Goal: Task Accomplishment & Management: Use online tool/utility

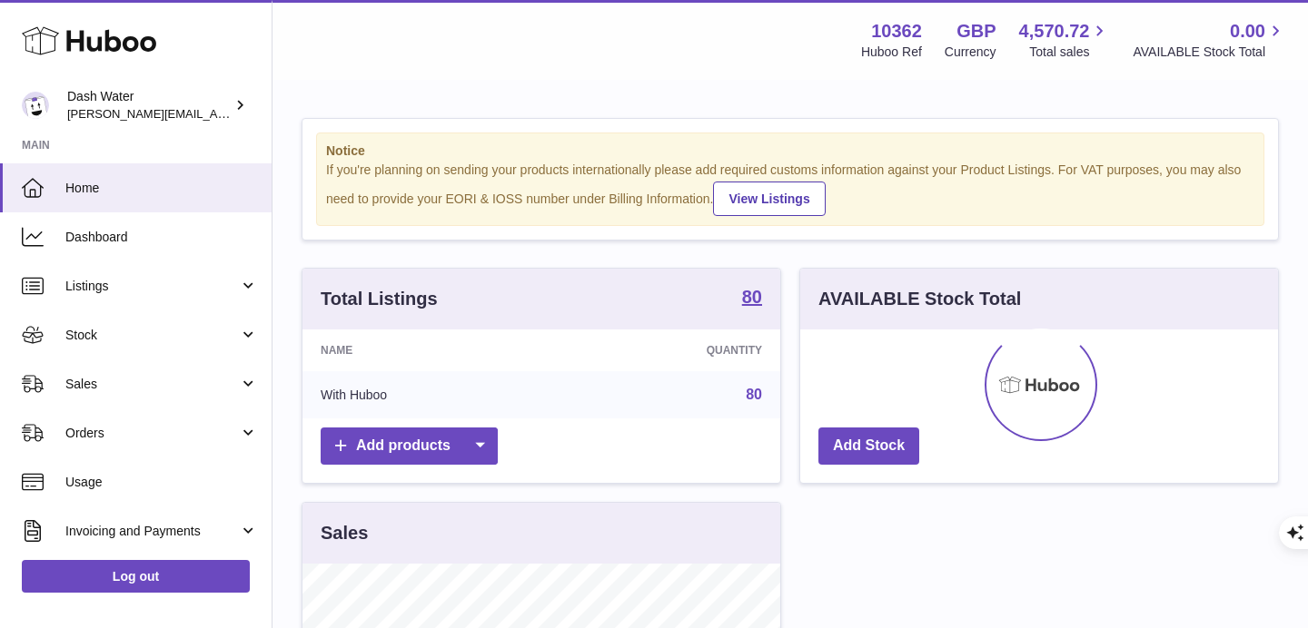
scroll to position [283, 478]
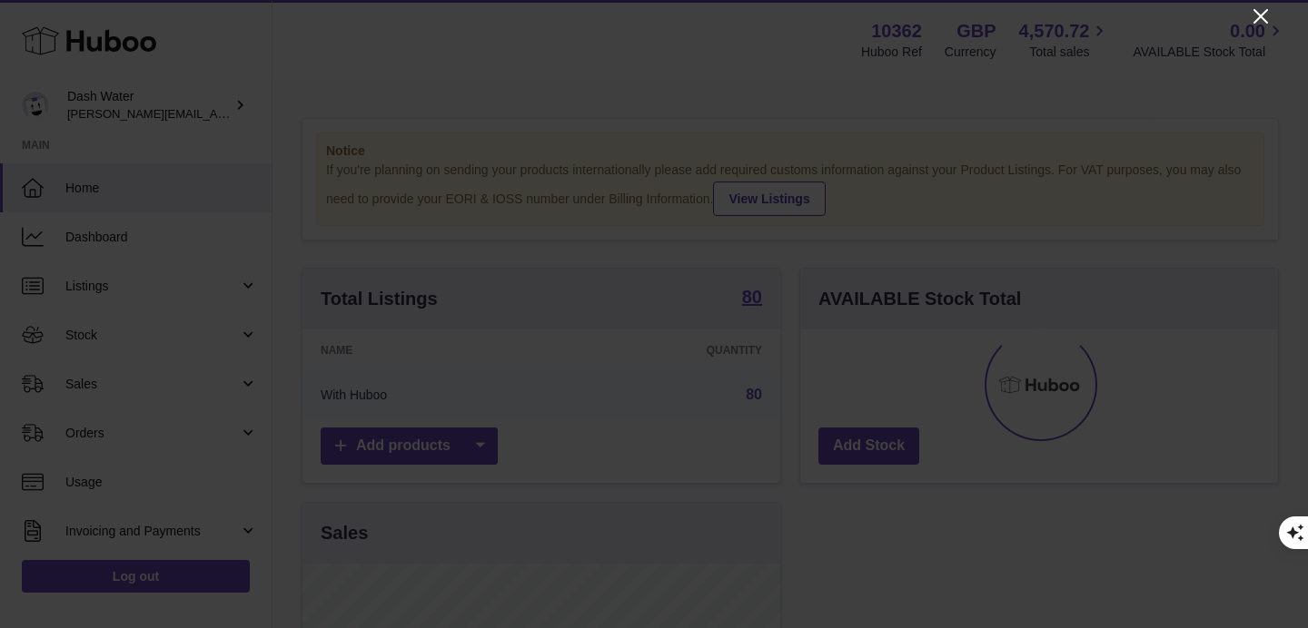
click at [1259, 18] on icon "Close" at bounding box center [1260, 16] width 22 height 22
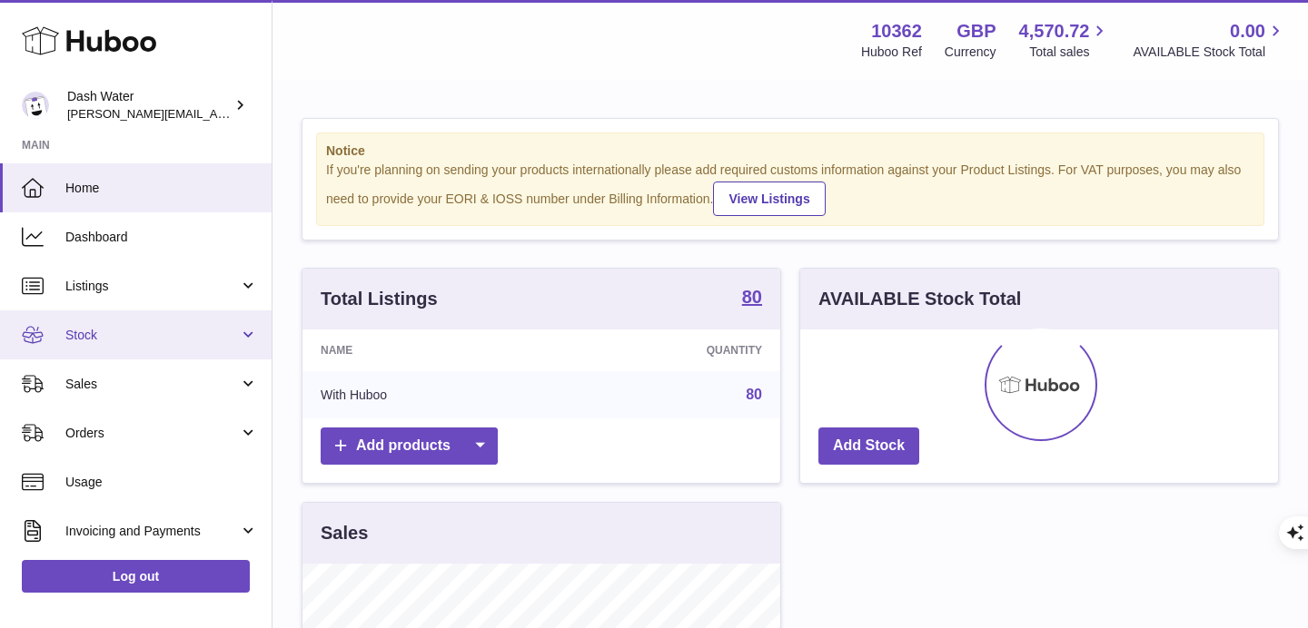
click at [177, 344] on link "Stock" at bounding box center [136, 335] width 272 height 49
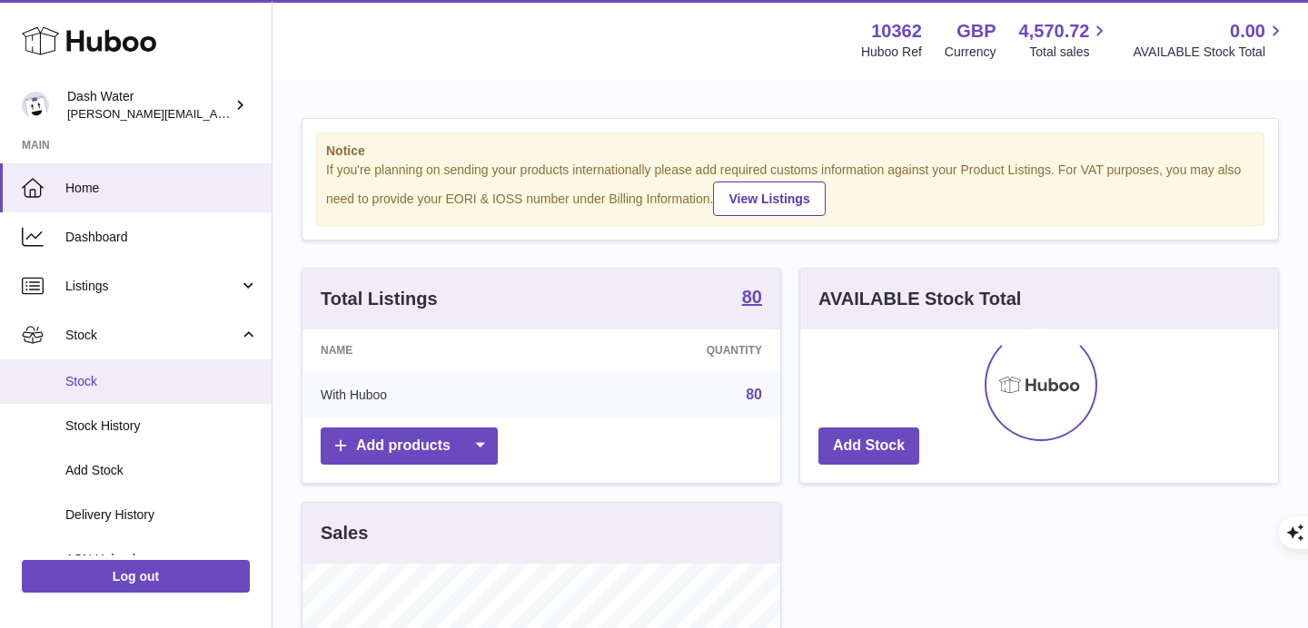
click at [178, 389] on span "Stock" at bounding box center [161, 381] width 193 height 17
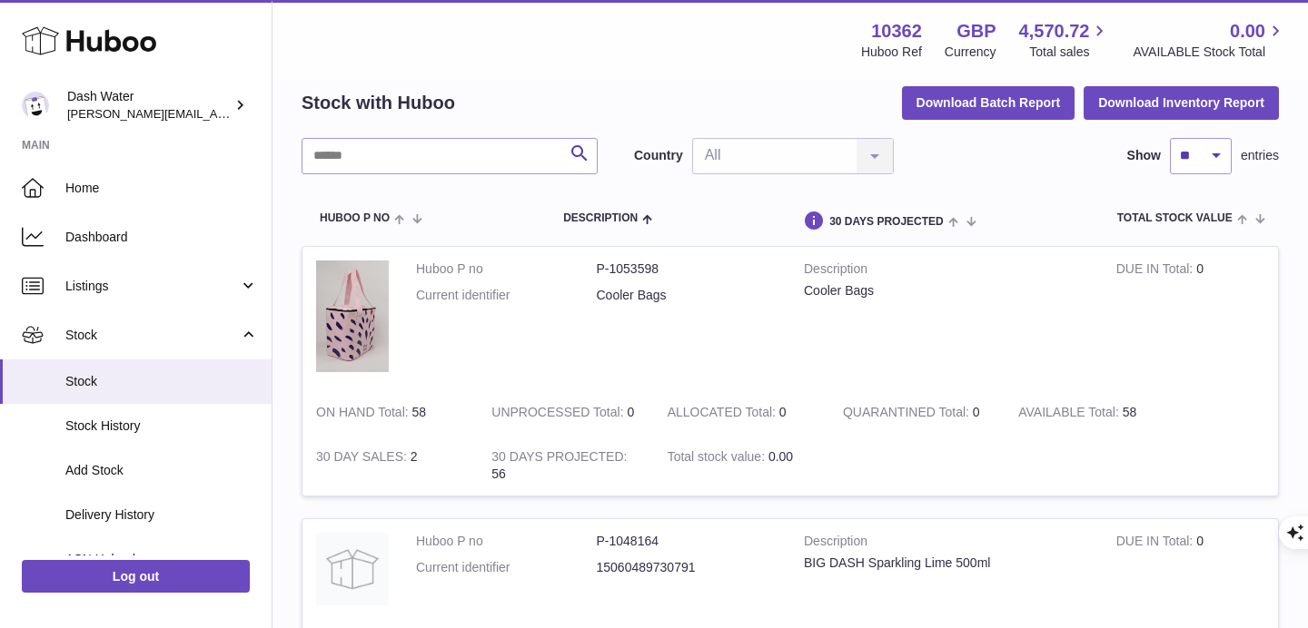
scroll to position [84, 0]
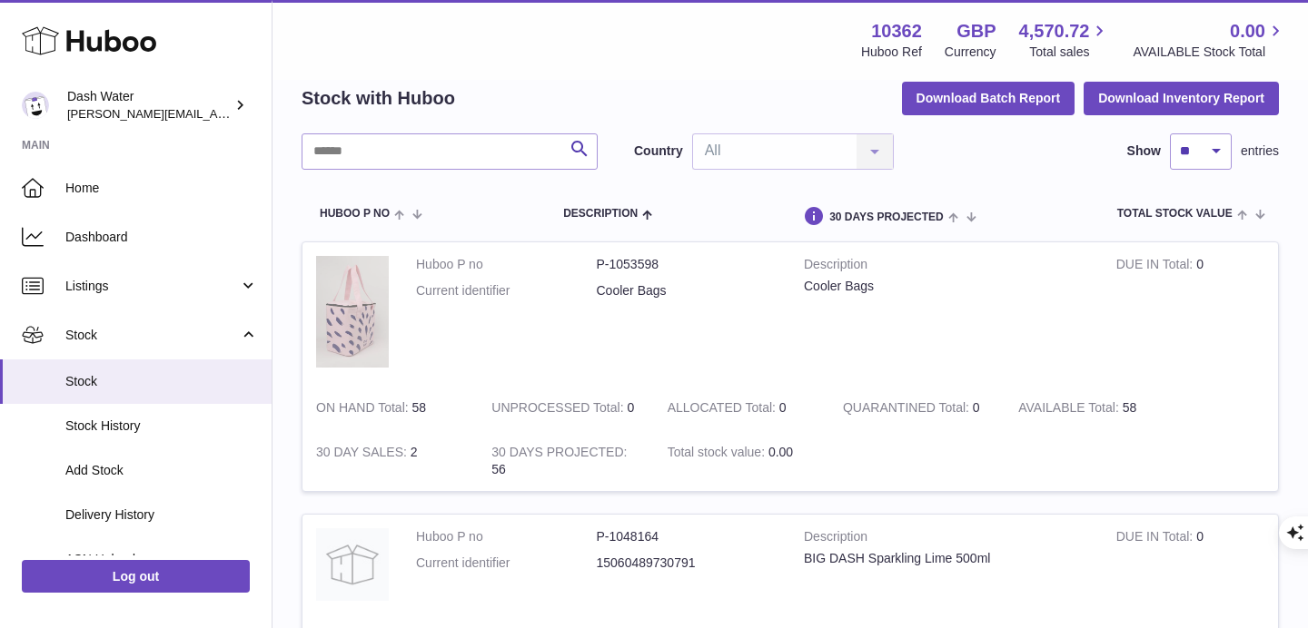
click at [368, 321] on img at bounding box center [352, 312] width 73 height 112
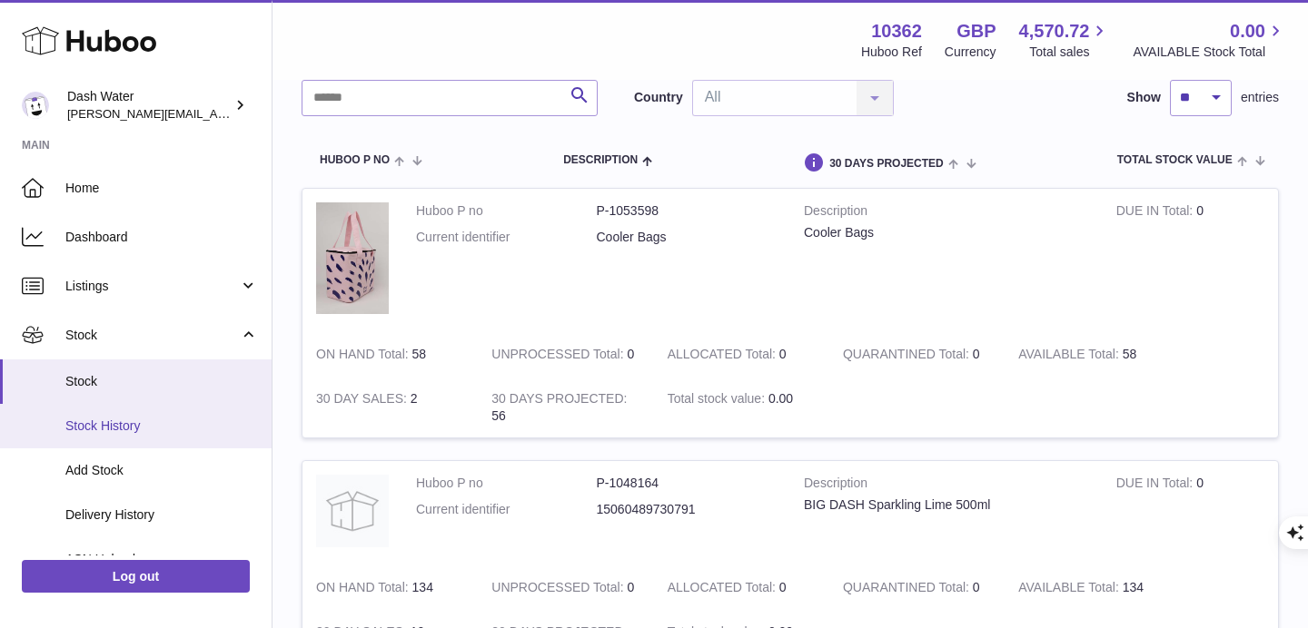
scroll to position [110, 0]
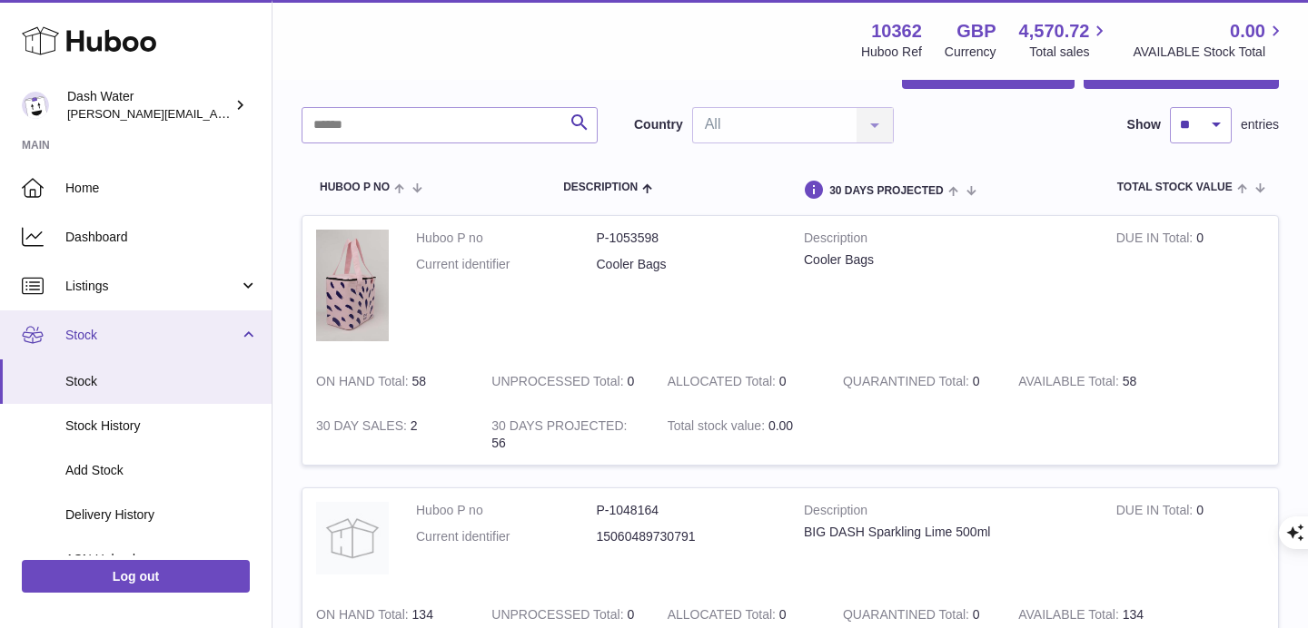
click at [187, 338] on span "Stock" at bounding box center [151, 335] width 173 height 17
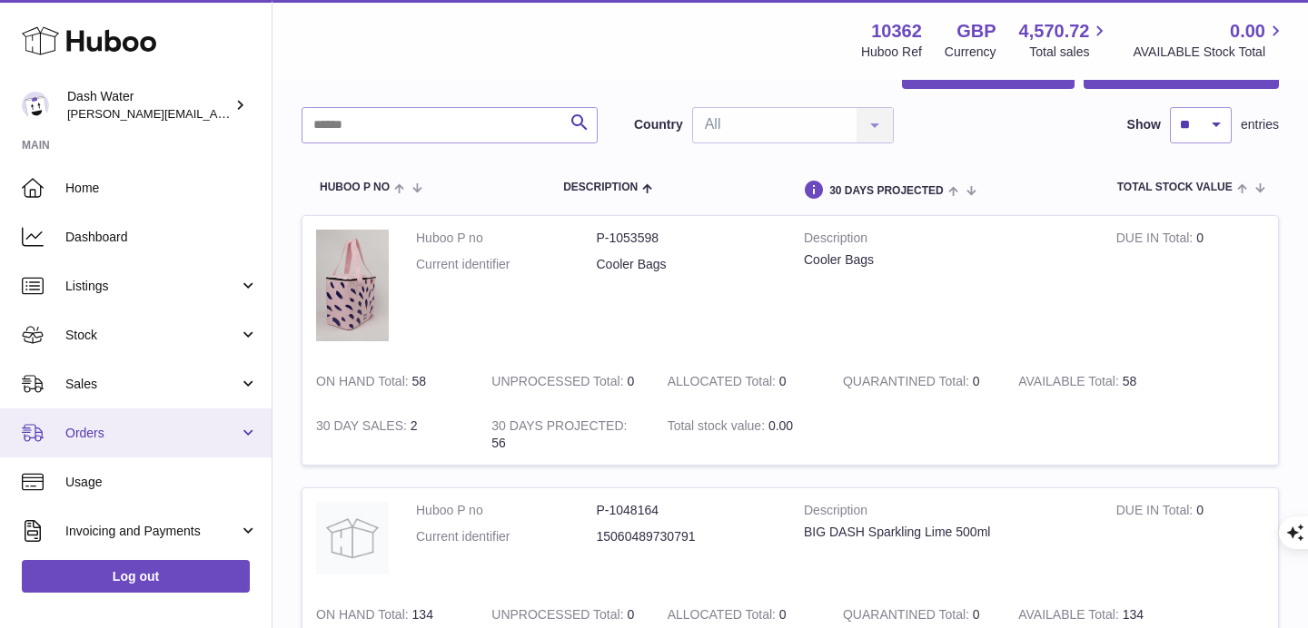
click at [163, 434] on span "Orders" at bounding box center [151, 433] width 173 height 17
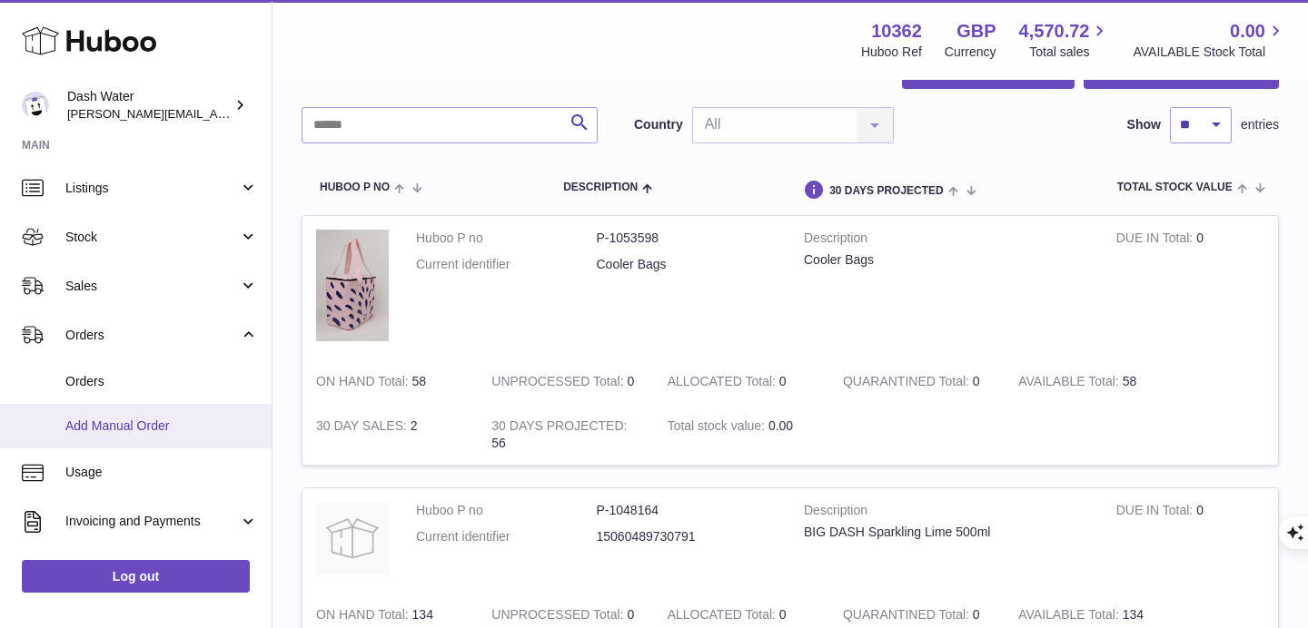
click at [153, 437] on link "Add Manual Order" at bounding box center [136, 426] width 272 height 44
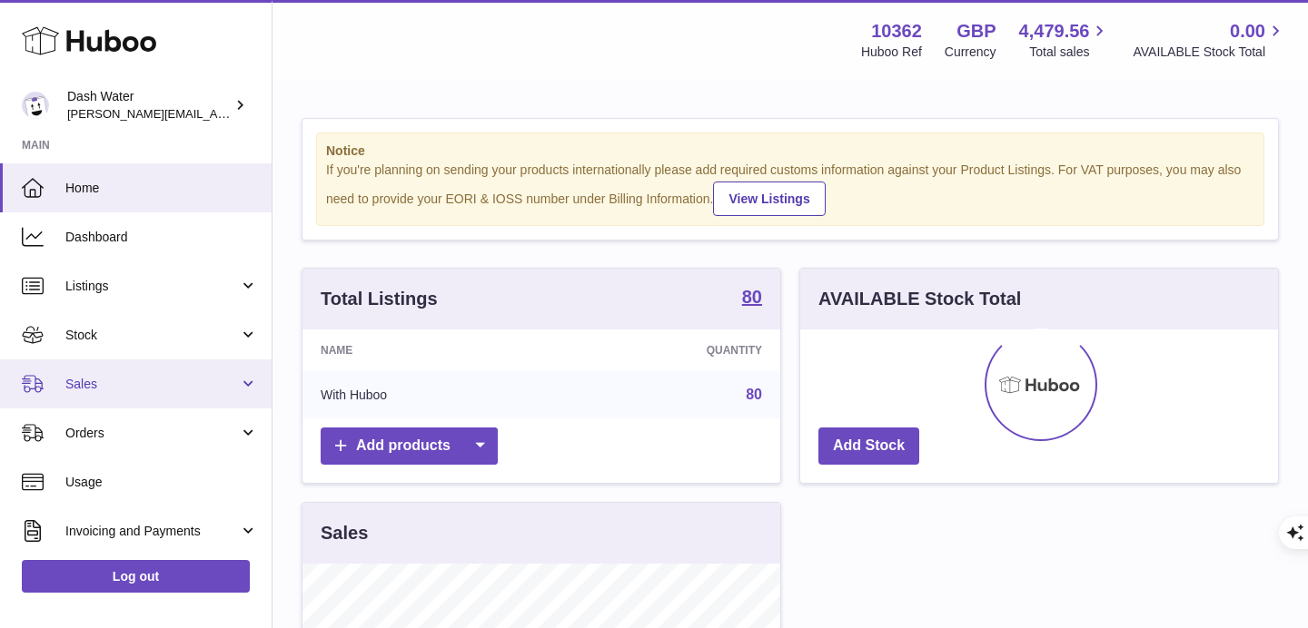
scroll to position [283, 478]
click at [117, 387] on span "Sales" at bounding box center [151, 384] width 173 height 17
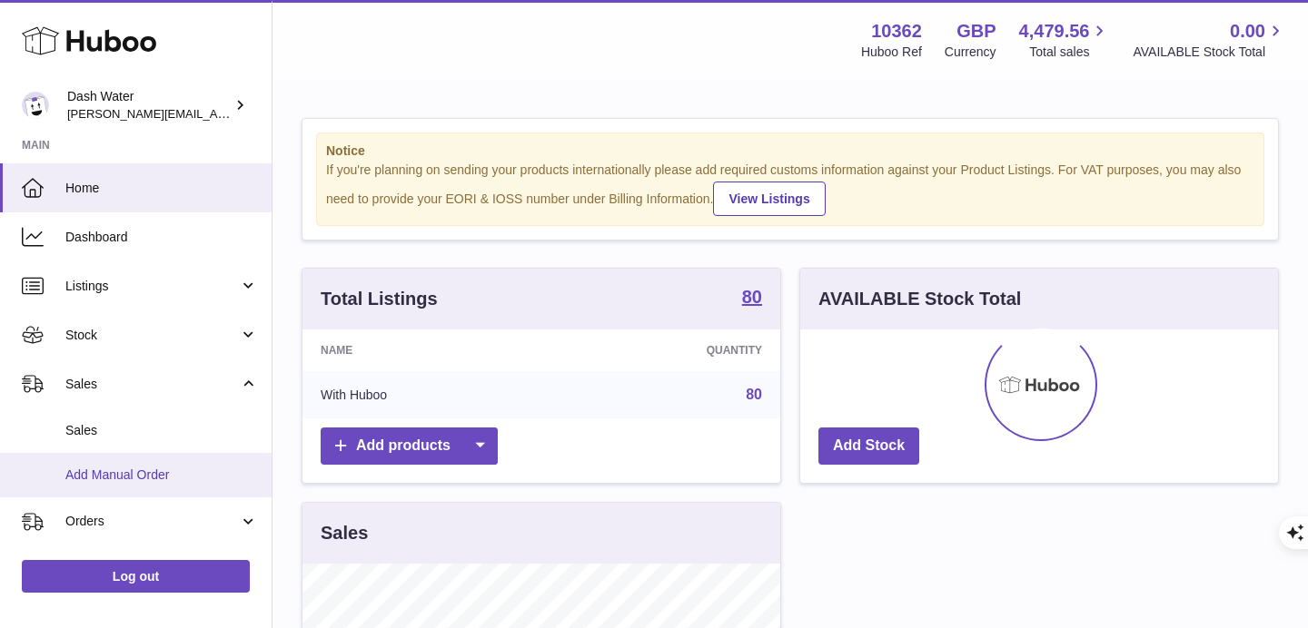
click at [124, 462] on link "Add Manual Order" at bounding box center [136, 475] width 272 height 44
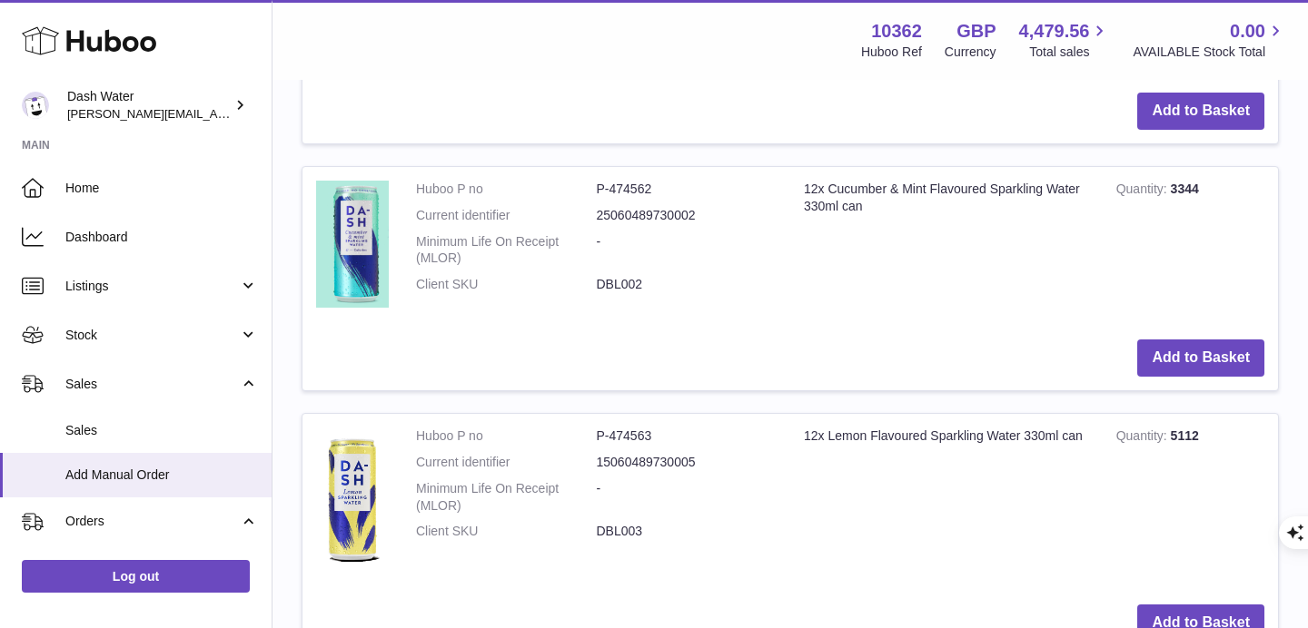
scroll to position [767, 0]
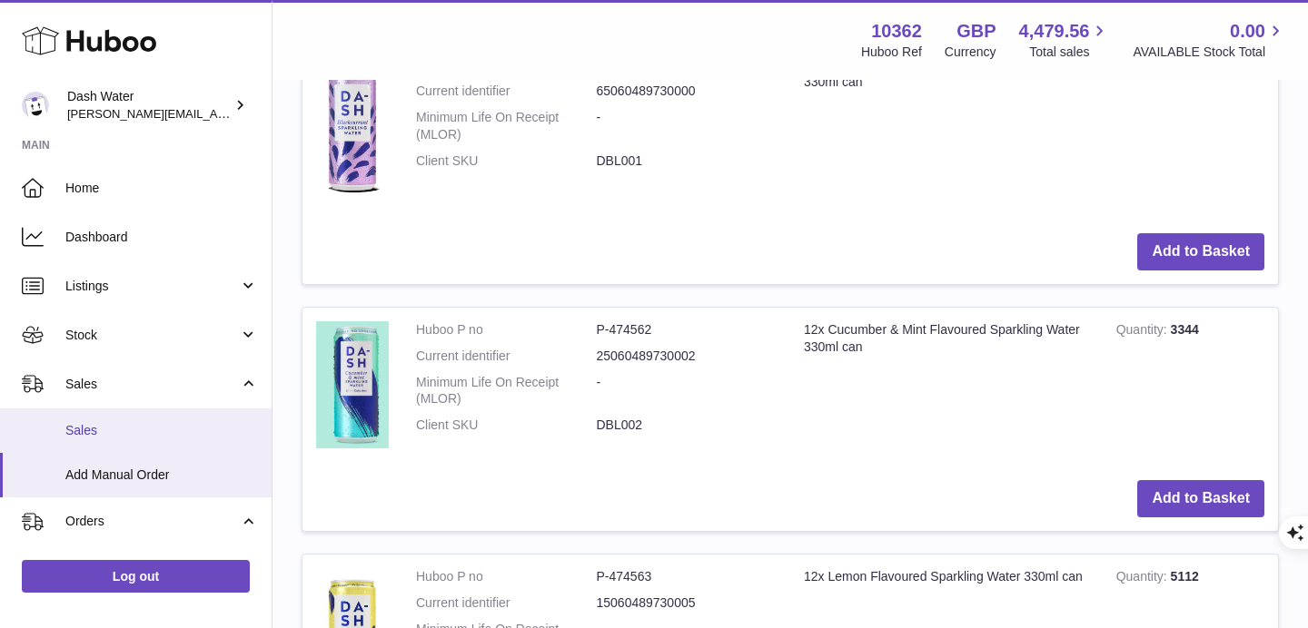
click at [157, 423] on span "Sales" at bounding box center [161, 430] width 193 height 17
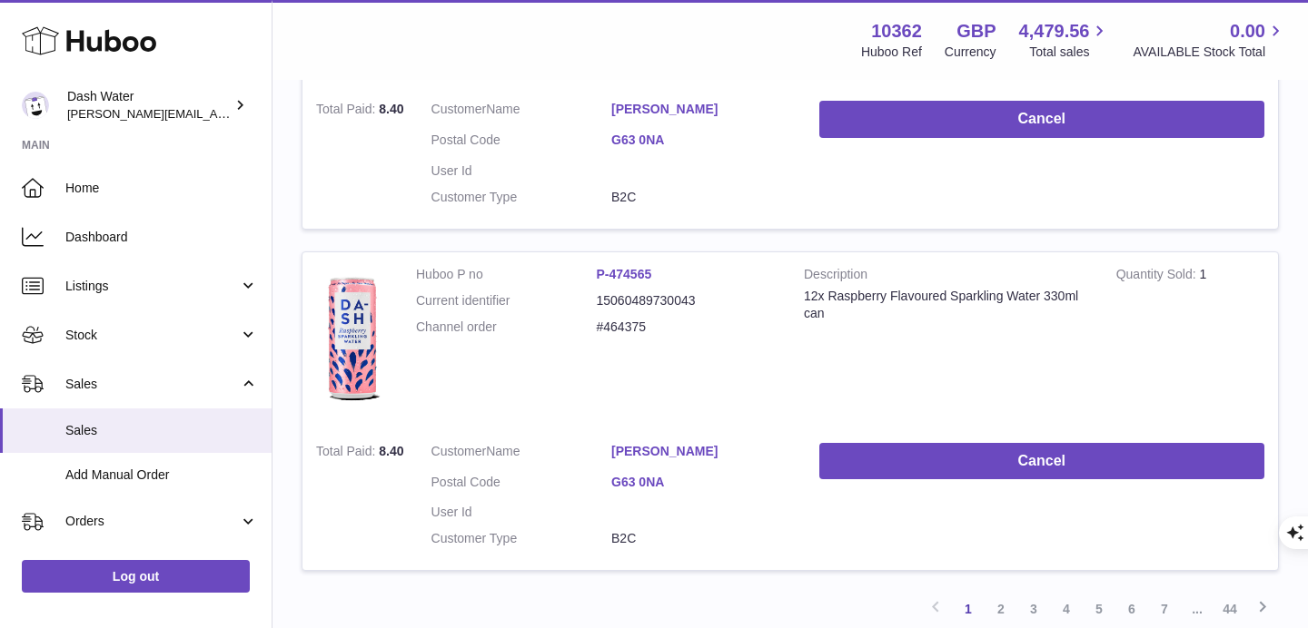
scroll to position [3300, 0]
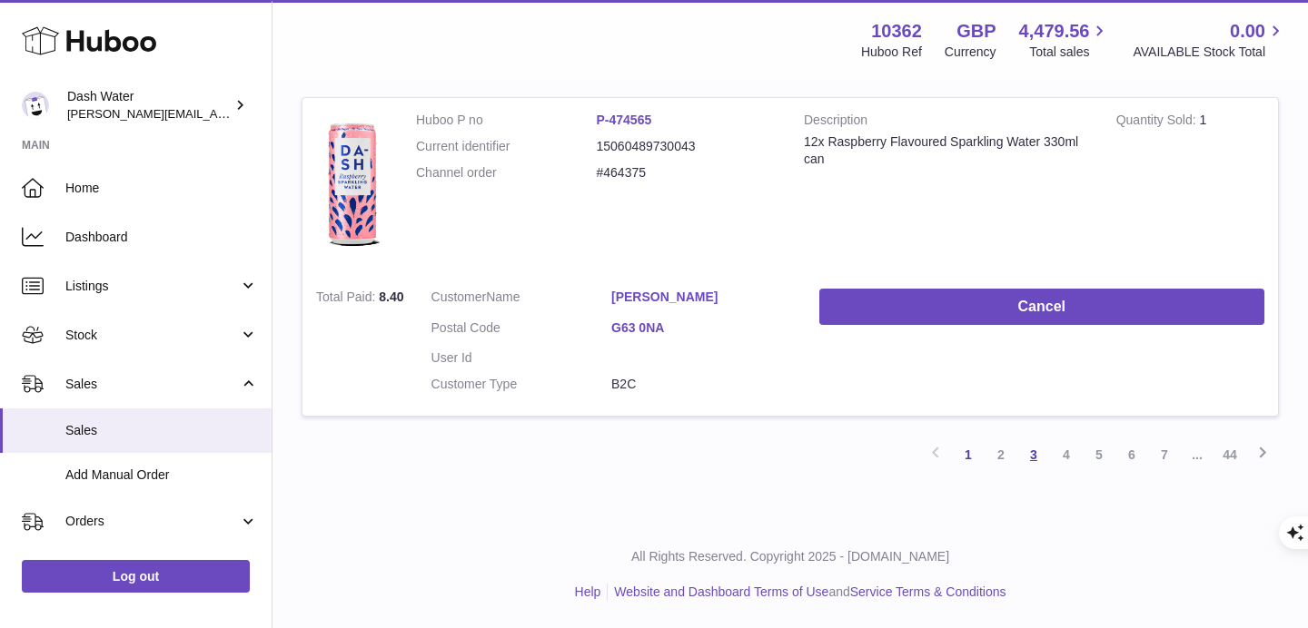
click at [1033, 455] on link "3" at bounding box center [1033, 455] width 33 height 33
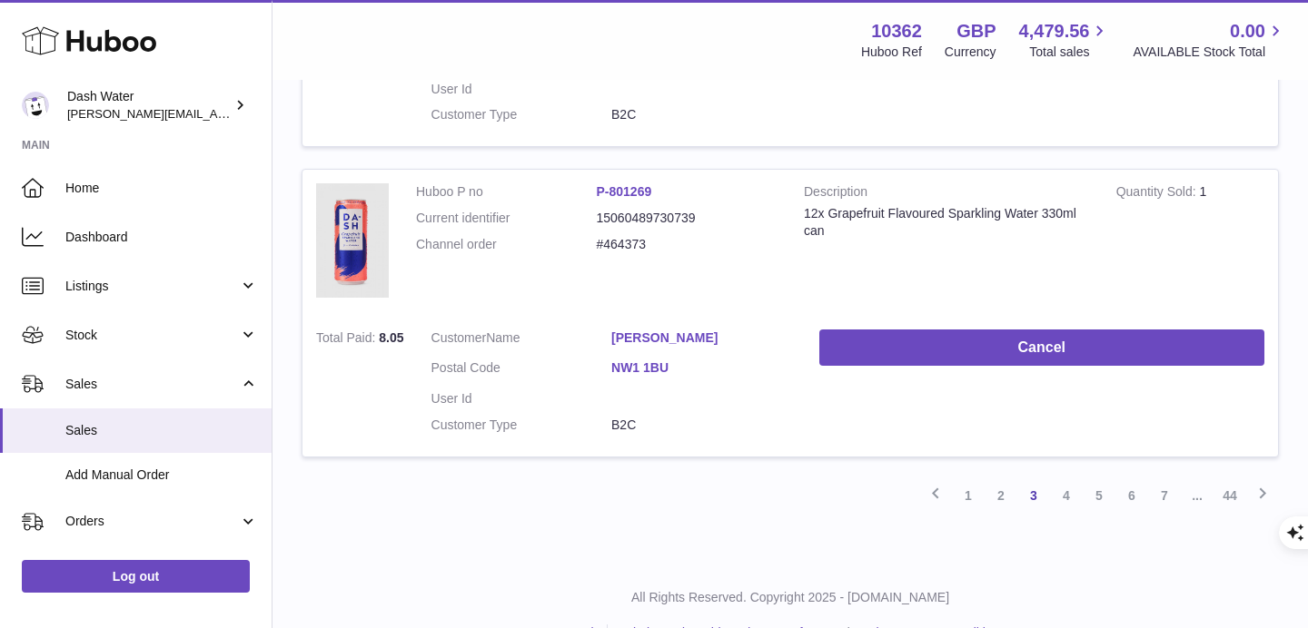
scroll to position [3287, 0]
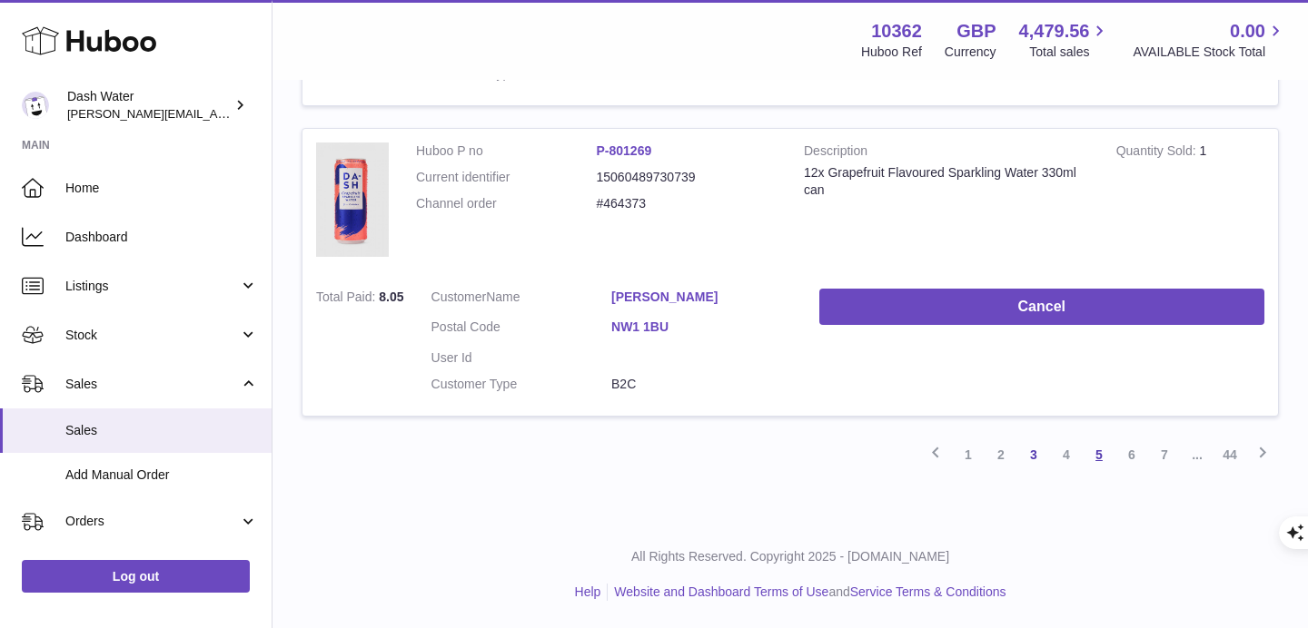
click at [1112, 461] on link "5" at bounding box center [1098, 455] width 33 height 33
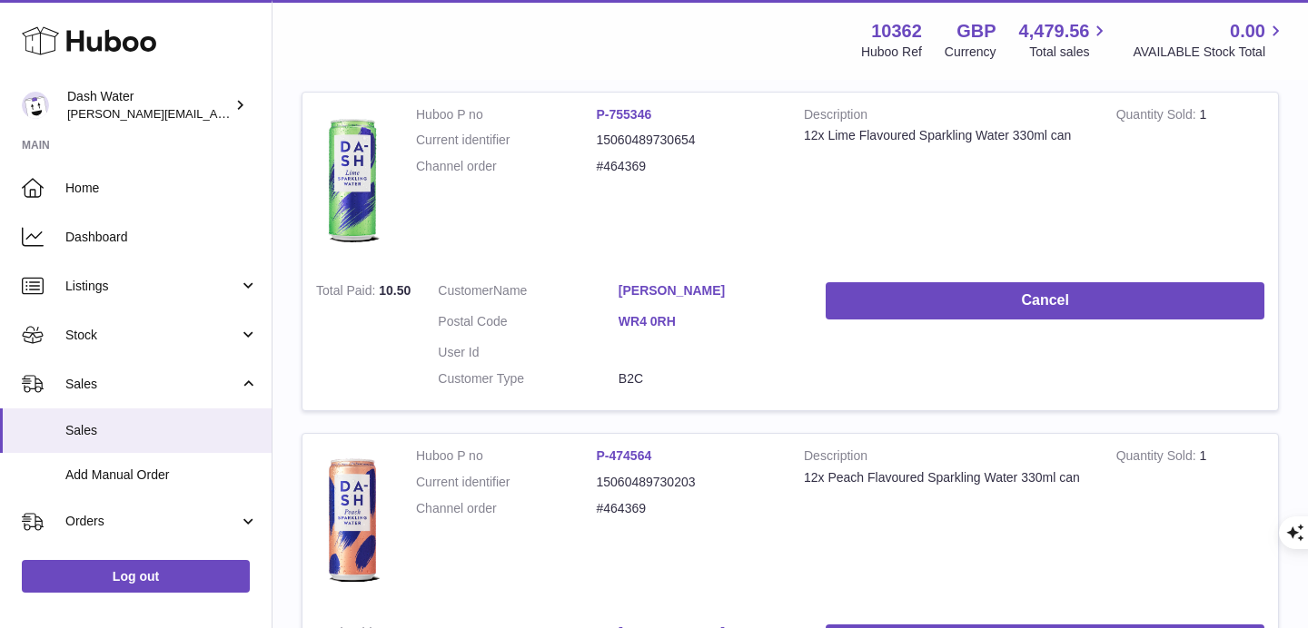
scroll to position [3304, 0]
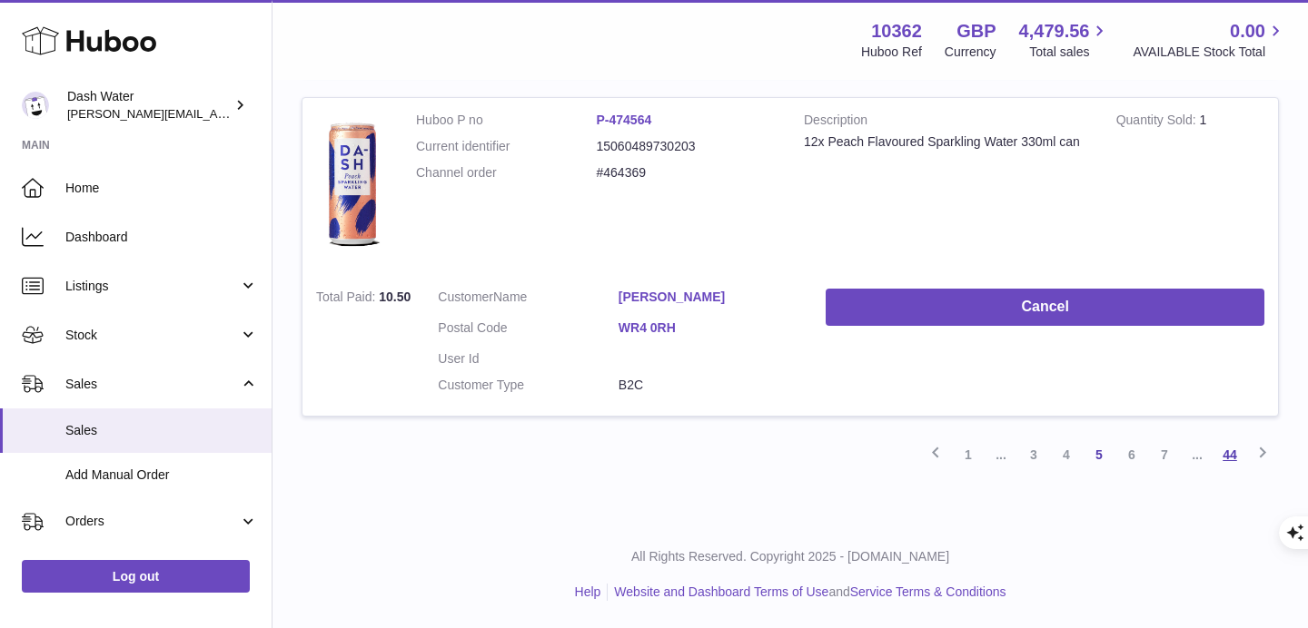
click at [1227, 458] on link "44" at bounding box center [1229, 455] width 33 height 33
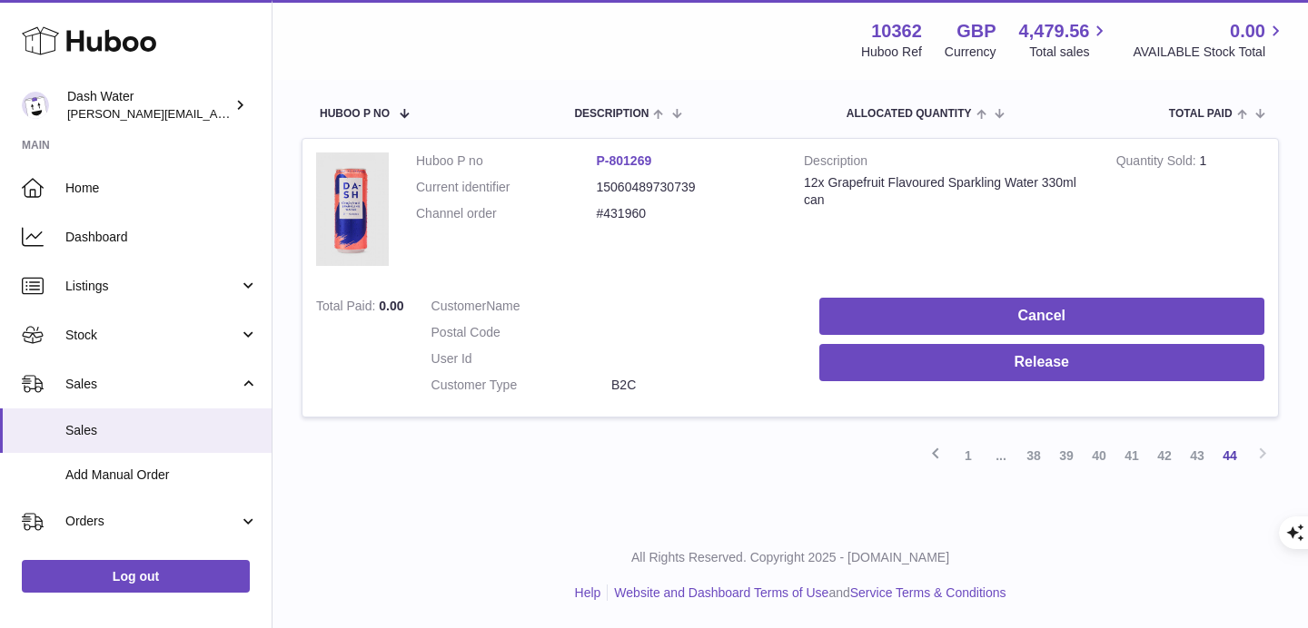
scroll to position [288, 0]
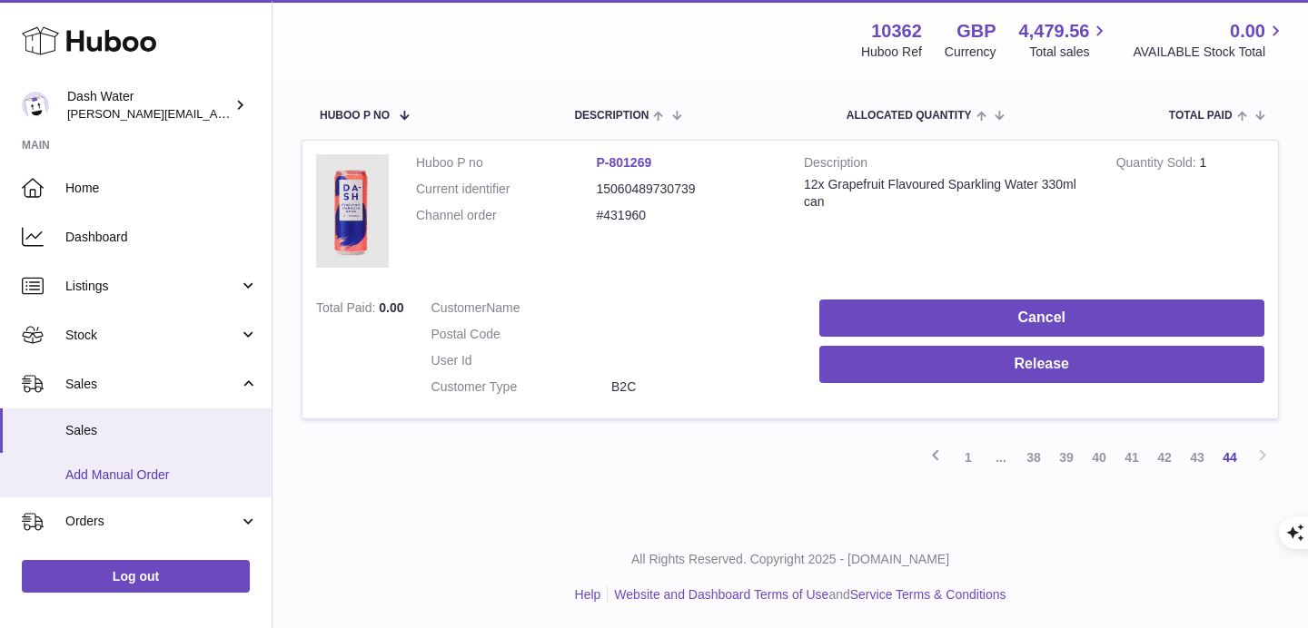
click at [137, 466] on link "Add Manual Order" at bounding box center [136, 475] width 272 height 44
